Goal: Information Seeking & Learning: Check status

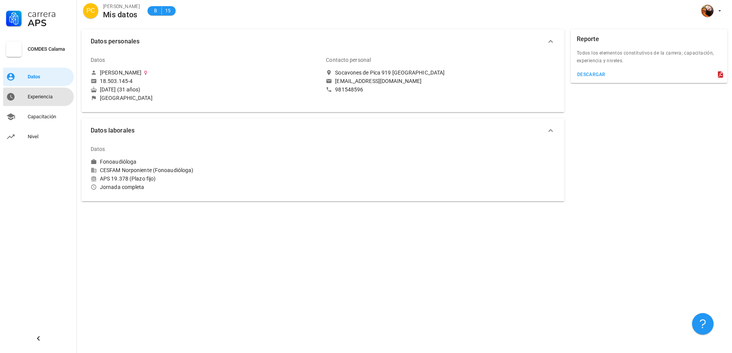
click at [48, 100] on div "Experiencia" at bounding box center [49, 97] width 43 height 12
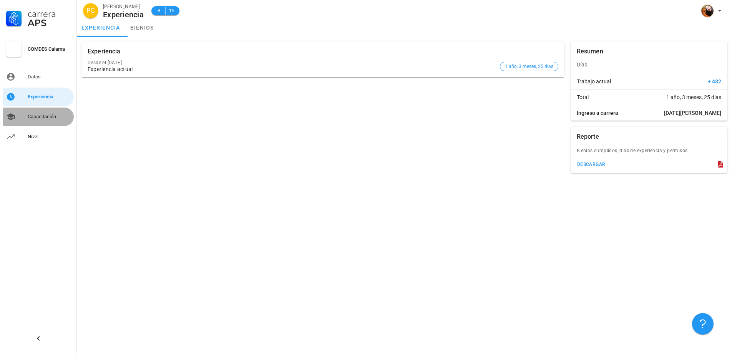
click at [45, 118] on div "Capacitación" at bounding box center [49, 117] width 43 height 6
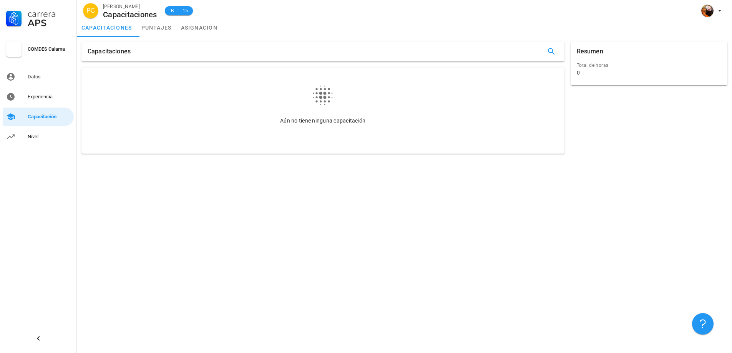
click at [320, 94] on icon at bounding box center [323, 96] width 20 height 20
click at [140, 51] on div "Capacitaciones" at bounding box center [322, 52] width 483 height 20
click at [156, 25] on link "puntajes" at bounding box center [157, 27] width 40 height 18
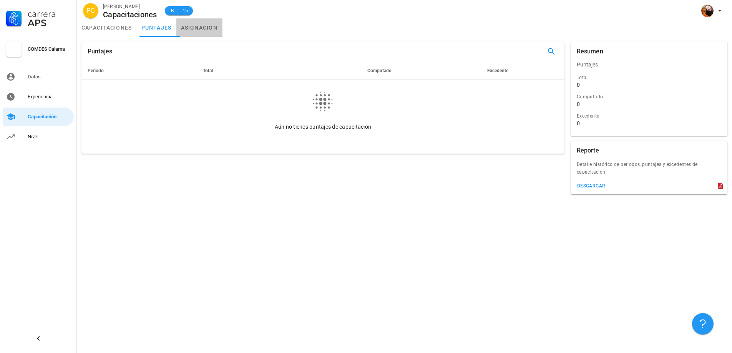
click at [210, 27] on link "asignación" at bounding box center [199, 27] width 46 height 18
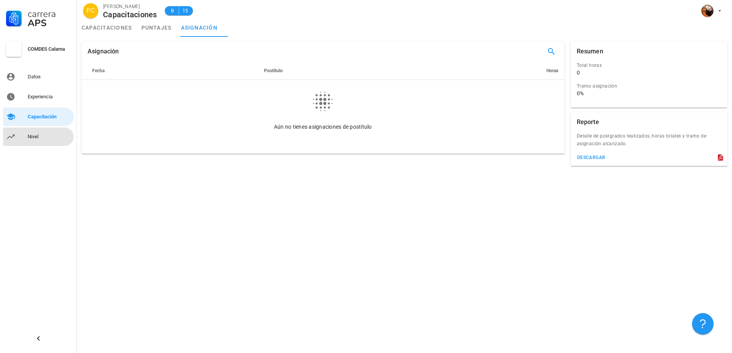
click at [30, 136] on div "Nivel" at bounding box center [49, 137] width 43 height 6
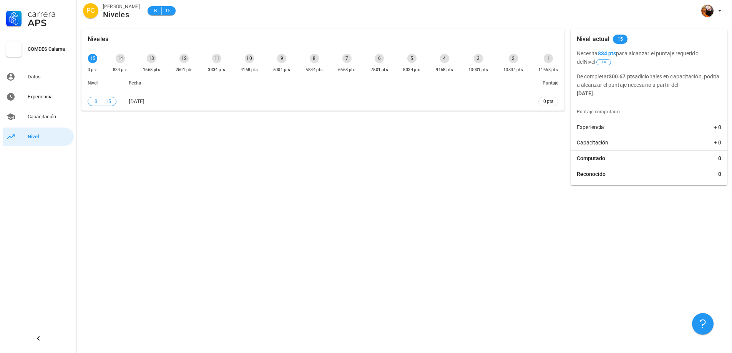
click at [119, 59] on div "14" at bounding box center [120, 58] width 9 height 9
drag, startPoint x: 619, startPoint y: 53, endPoint x: 685, endPoint y: 59, distance: 66.0
click at [685, 59] on p "Necesita 834 pts para alcanzar el puntaje requerido del Nivel 14" at bounding box center [649, 57] width 144 height 17
click at [586, 81] on p "De completar 300.67 pts adicionales en capacitación, podría a alcanzar el punta…" at bounding box center [649, 84] width 144 height 25
drag, startPoint x: 584, startPoint y: 85, endPoint x: 696, endPoint y: 86, distance: 111.8
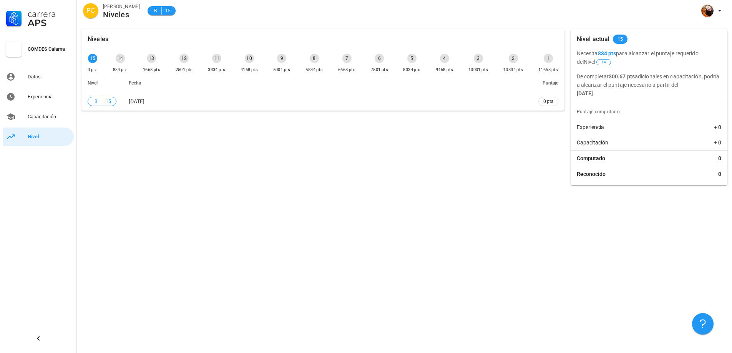
click at [696, 86] on p "De completar 300.67 pts adicionales en capacitación, podría a alcanzar el punta…" at bounding box center [649, 84] width 144 height 25
click at [669, 103] on div "Nivel actual 15 Necesita 834 pts para alcanzar el puntaje requerido del Nivel 1…" at bounding box center [649, 107] width 157 height 156
drag, startPoint x: 599, startPoint y: 86, endPoint x: 706, endPoint y: 83, distance: 106.9
click at [706, 83] on p "De completar 300.67 pts adicionales en capacitación, podría a alcanzar el punta…" at bounding box center [649, 84] width 144 height 25
click at [612, 115] on div "Puntaje computado" at bounding box center [651, 111] width 154 height 15
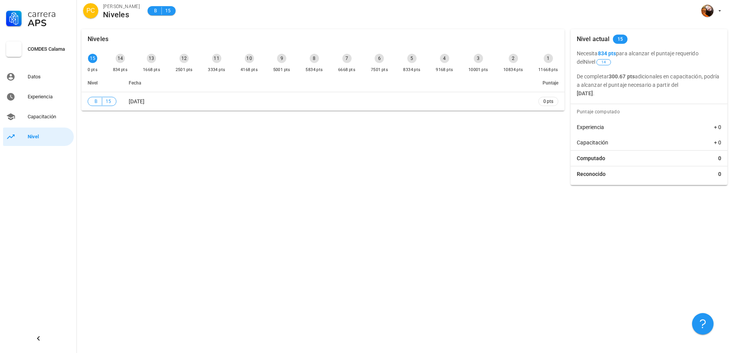
click at [601, 131] on div "Experiencia + 0" at bounding box center [649, 127] width 157 height 15
click at [595, 148] on div "Capacitación + 0" at bounding box center [649, 142] width 157 height 15
click at [596, 176] on span "Reconocido" at bounding box center [591, 174] width 29 height 8
click at [27, 117] on link "Capacitación" at bounding box center [38, 117] width 71 height 18
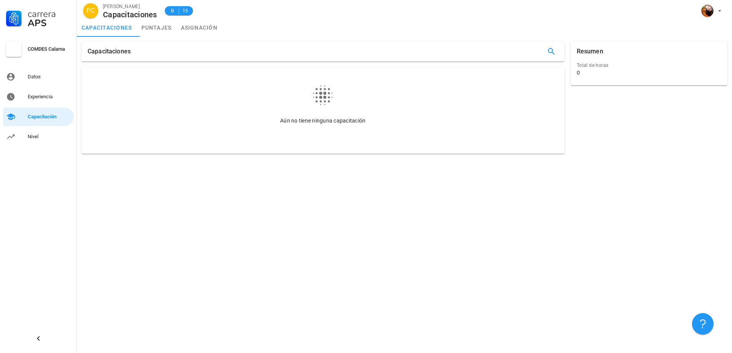
drag, startPoint x: 355, startPoint y: 98, endPoint x: 322, endPoint y: 95, distance: 32.7
click at [353, 98] on div "Aún no tiene ninguna capacitación" at bounding box center [323, 111] width 471 height 74
click at [320, 95] on icon at bounding box center [322, 95] width 25 height 25
click at [23, 96] on link "Experiencia" at bounding box center [38, 97] width 71 height 18
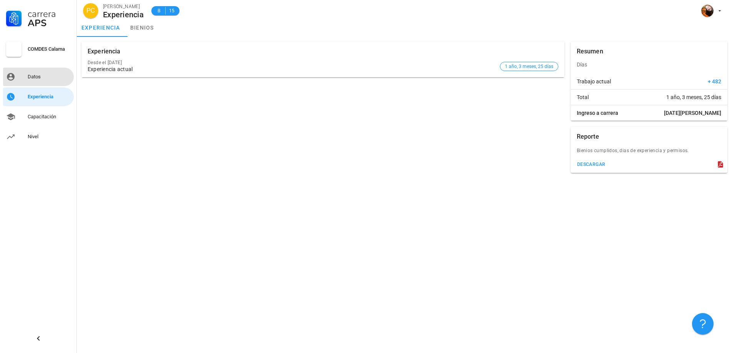
click at [35, 76] on div "Datos" at bounding box center [49, 77] width 43 height 6
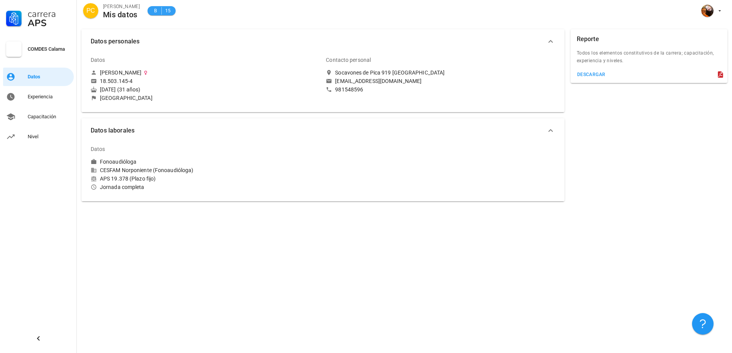
click at [154, 13] on span "B" at bounding box center [155, 11] width 6 height 8
click at [15, 48] on div at bounding box center [13, 49] width 15 height 15
click at [32, 96] on div "Experiencia" at bounding box center [49, 97] width 43 height 6
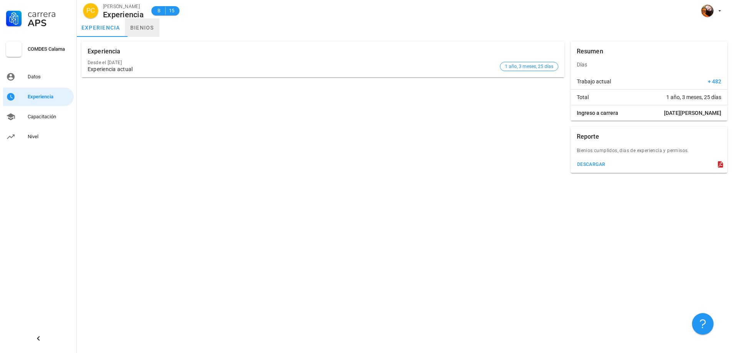
click at [146, 30] on link "bienios" at bounding box center [142, 27] width 35 height 18
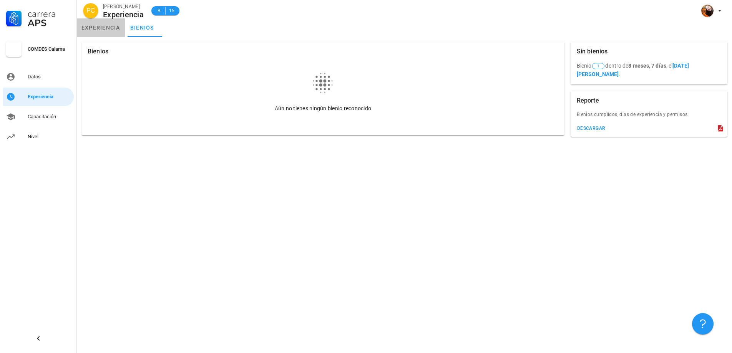
click at [115, 32] on link "experiencia" at bounding box center [101, 27] width 48 height 18
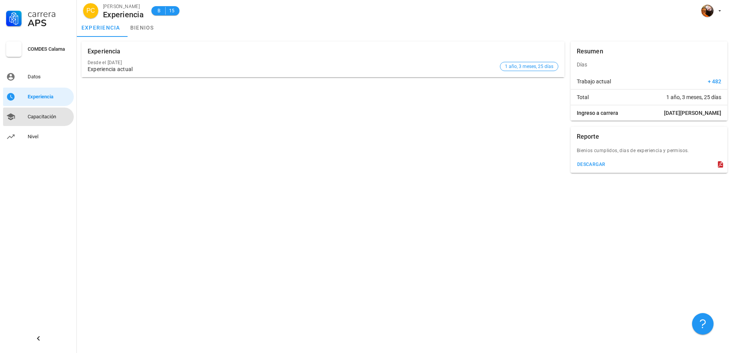
click at [44, 114] on div "Capacitación" at bounding box center [49, 117] width 43 height 6
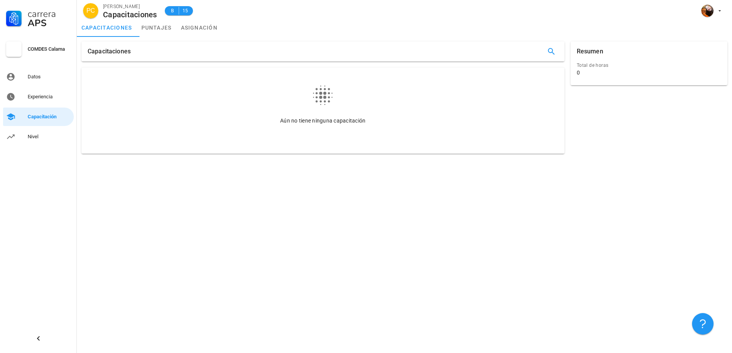
click at [109, 53] on div "Capacitaciones" at bounding box center [109, 52] width 43 height 20
click at [159, 38] on div "Capacitaciones Aún no tiene ninguna capacitación Resumen Total de horas 0" at bounding box center [404, 97] width 655 height 121
click at [172, 29] on link "puntajes" at bounding box center [157, 27] width 40 height 18
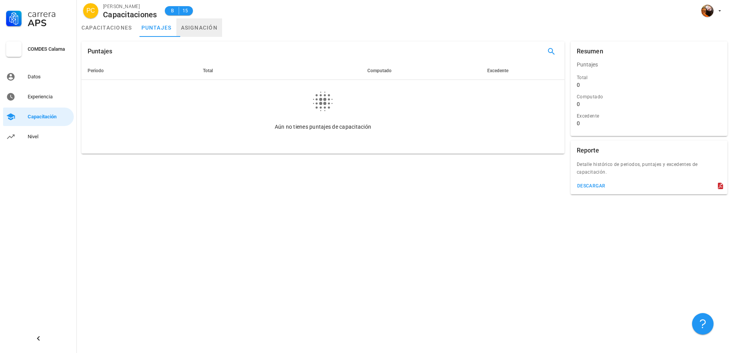
click at [222, 25] on link "asignación" at bounding box center [199, 27] width 46 height 18
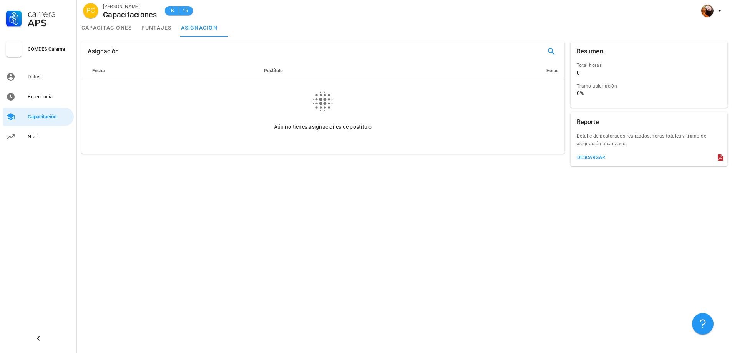
click at [174, 8] on span "B" at bounding box center [172, 11] width 6 height 8
click at [186, 10] on span "15" at bounding box center [185, 11] width 6 height 8
click at [99, 51] on div "Asignación" at bounding box center [104, 52] width 32 height 20
click at [36, 132] on div "Nivel" at bounding box center [49, 137] width 43 height 12
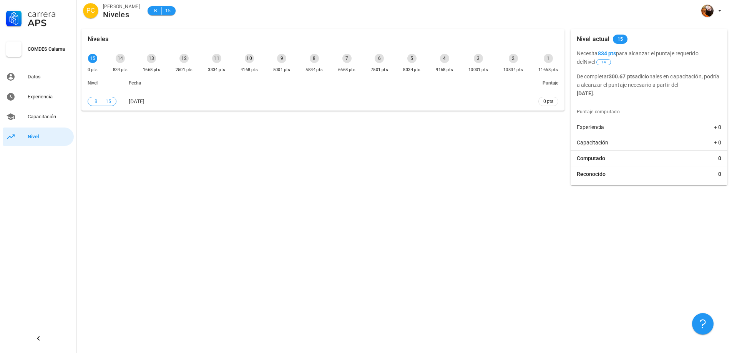
click at [119, 62] on div "14" at bounding box center [120, 58] width 9 height 9
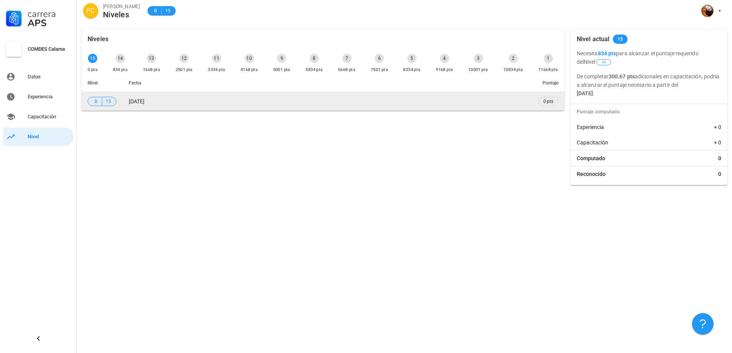
click at [115, 101] on span "B 15" at bounding box center [102, 101] width 29 height 9
click at [216, 93] on td "[DATE]" at bounding box center [328, 101] width 410 height 18
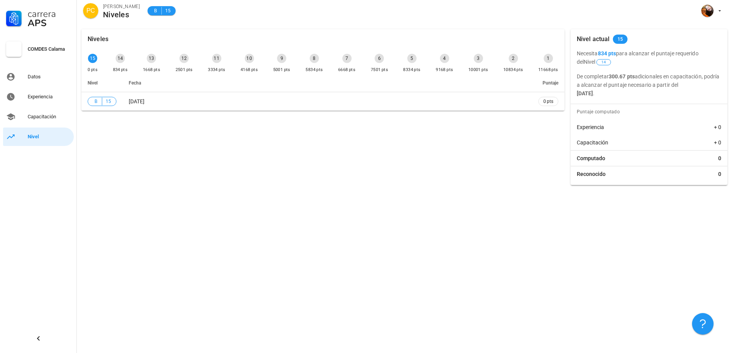
click at [115, 63] on div "14 834 pts" at bounding box center [120, 63] width 18 height 23
